Goal: Check status: Check status

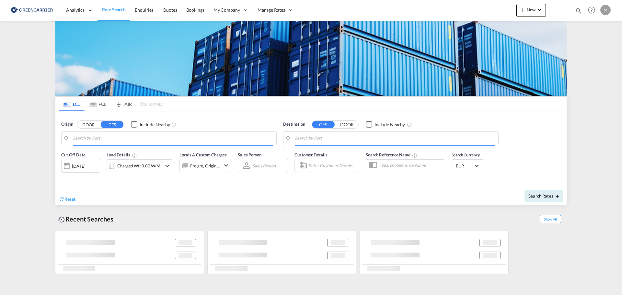
type input "Xiamen Pt, FJ, CNXMG"
type input "[GEOGRAPHIC_DATA] ([GEOGRAPHIC_DATA]), [GEOGRAPHIC_DATA]"
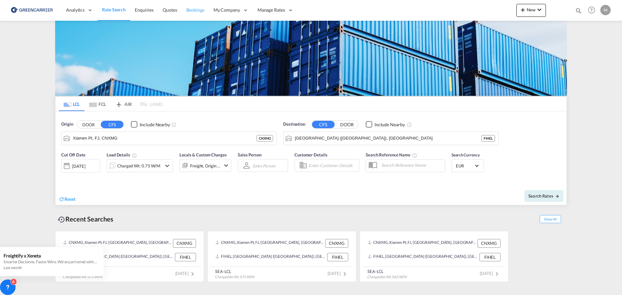
click at [200, 13] on span "Bookings" at bounding box center [195, 10] width 18 height 6
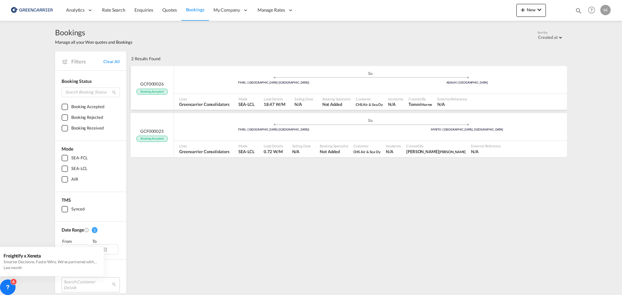
click at [207, 92] on div ".a{fill:#aaa8ad;} .a{fill:#aaa8ad;} FIHEL | [GEOGRAPHIC_DATA] ([GEOGRAPHIC_DATA…" at bounding box center [370, 81] width 393 height 21
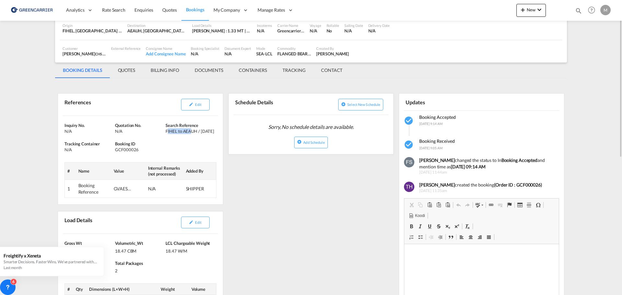
drag, startPoint x: 177, startPoint y: 131, endPoint x: 191, endPoint y: 132, distance: 14.0
click at [191, 132] on div "FIHEL to AEAUH / [DATE]" at bounding box center [190, 131] width 49 height 6
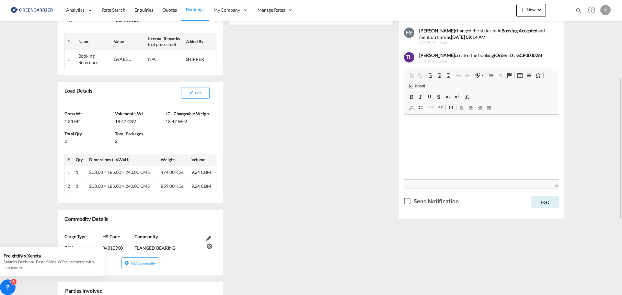
scroll to position [194, 0]
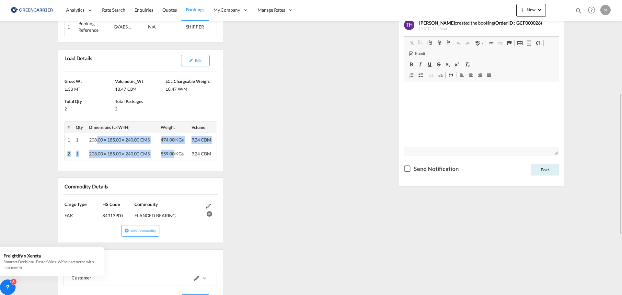
drag, startPoint x: 96, startPoint y: 143, endPoint x: 174, endPoint y: 148, distance: 78.9
click at [174, 148] on tbody "1 1 208.00 × 185.00 × 240.00 CMS 474.00 KGs 9.24 CBM 2 1 208.00 × 185.00 × 240.…" at bounding box center [141, 147] width 152 height 28
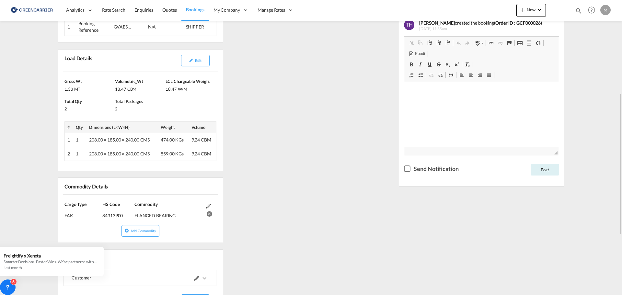
click at [223, 149] on div "Load Details Edit [PERSON_NAME] 1.33 MT Volumetric_Wt 18.47 CBM LCL Chargeable …" at bounding box center [141, 109] width 166 height 121
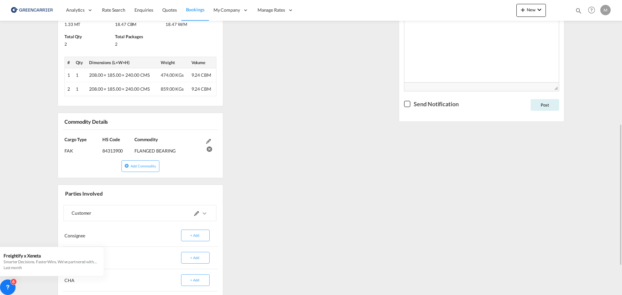
scroll to position [0, 0]
